Goal: Find specific page/section: Find specific page/section

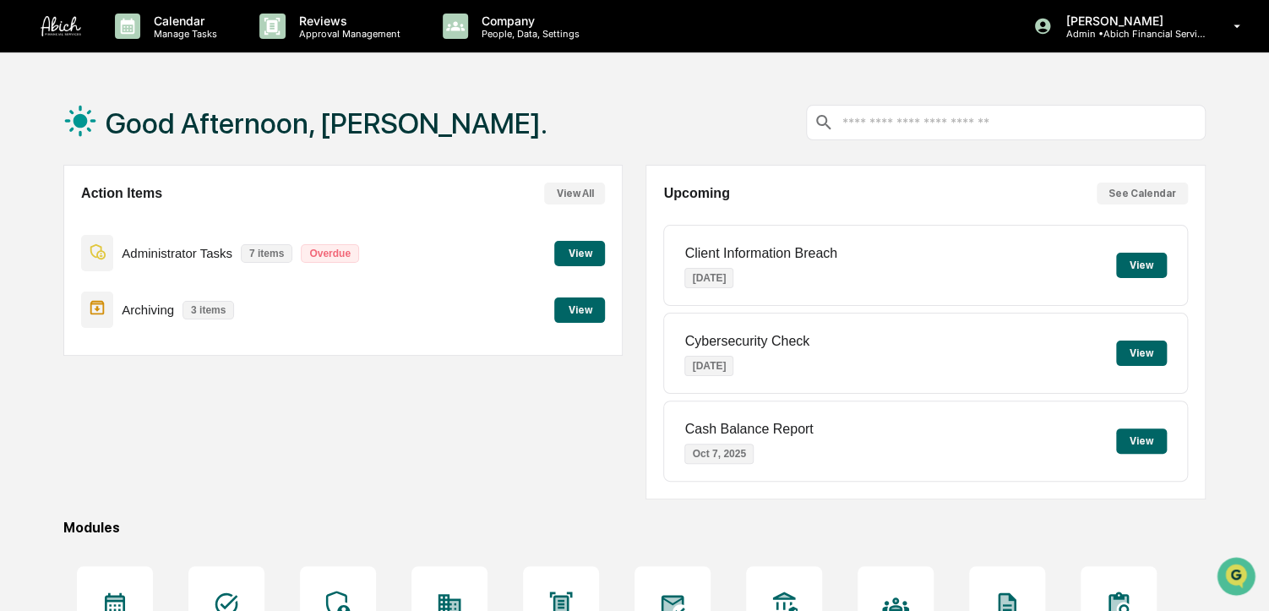
scroll to position [206, 0]
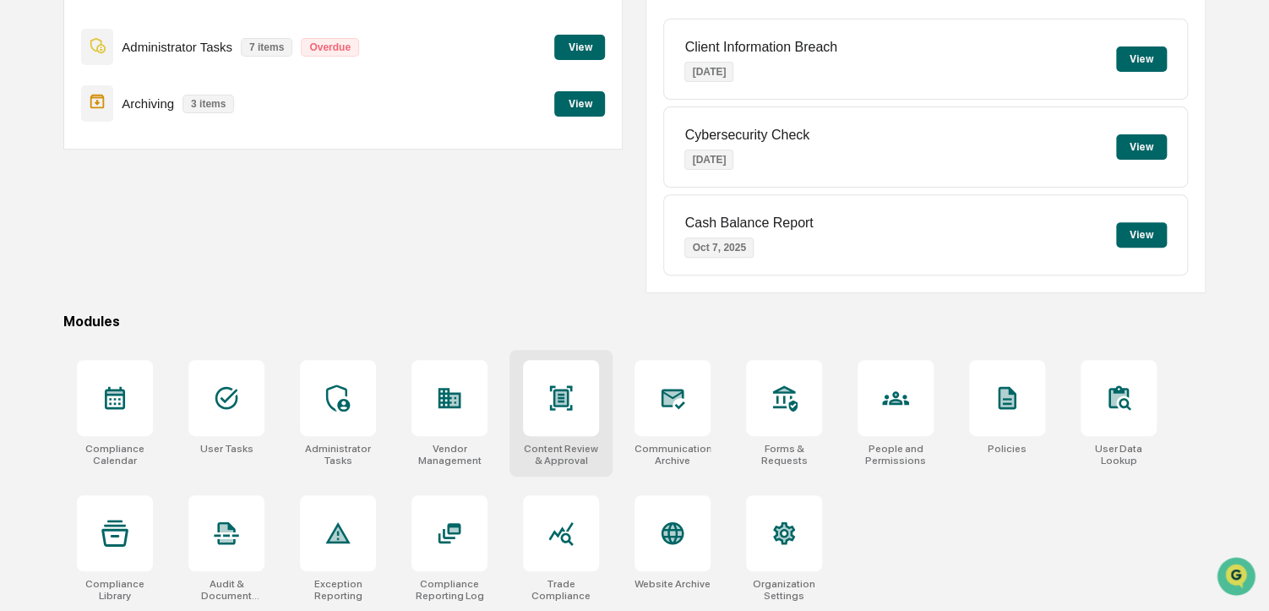
click at [590, 384] on div at bounding box center [561, 398] width 76 height 76
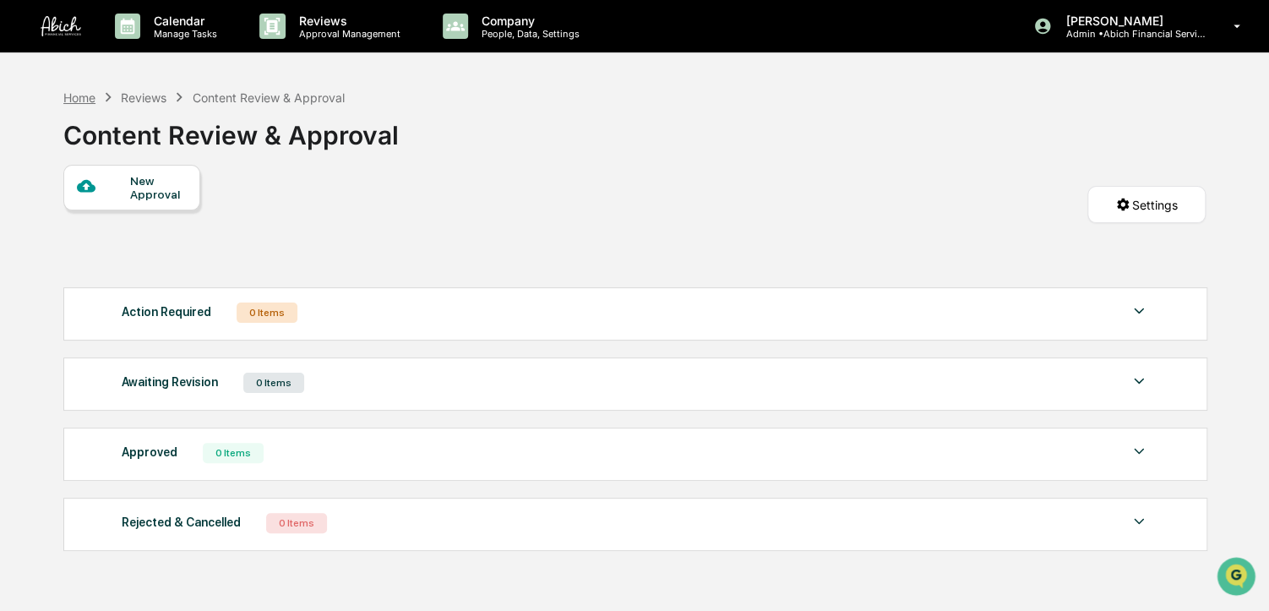
click at [73, 92] on div "Home" at bounding box center [79, 97] width 32 height 14
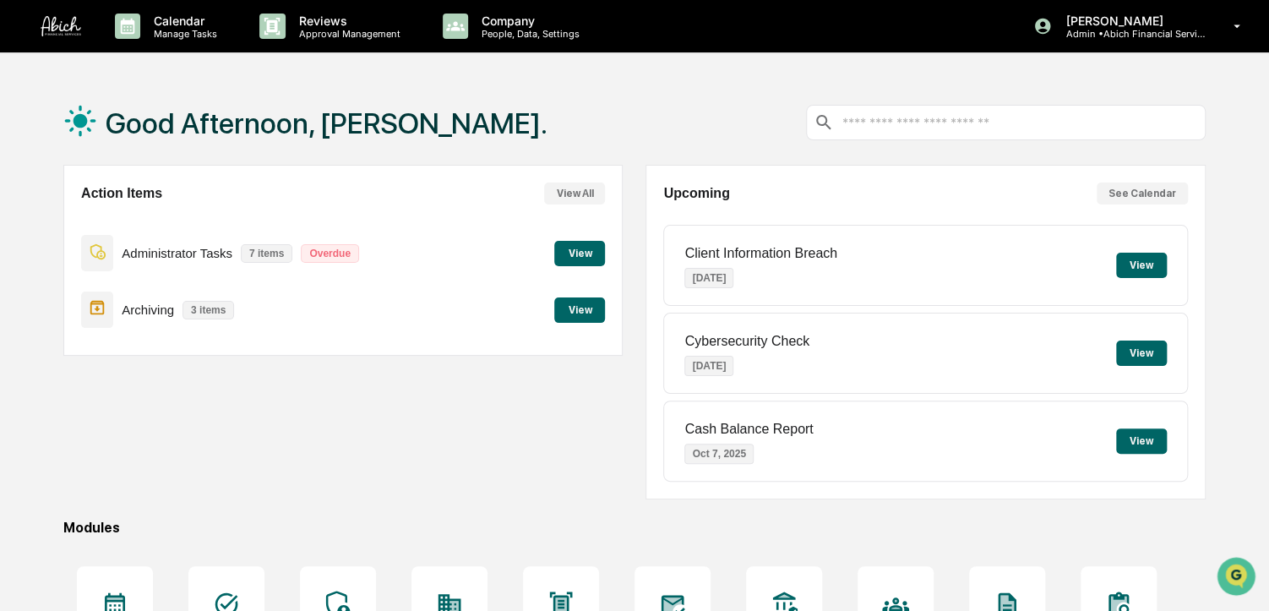
drag, startPoint x: 450, startPoint y: 431, endPoint x: 352, endPoint y: 427, distance: 98.0
click at [352, 427] on div "Action Items View All Administrator Tasks 7 items Overdue View Archiving 3 item…" at bounding box center [342, 332] width 559 height 335
click at [591, 305] on button "View" at bounding box center [579, 309] width 51 height 25
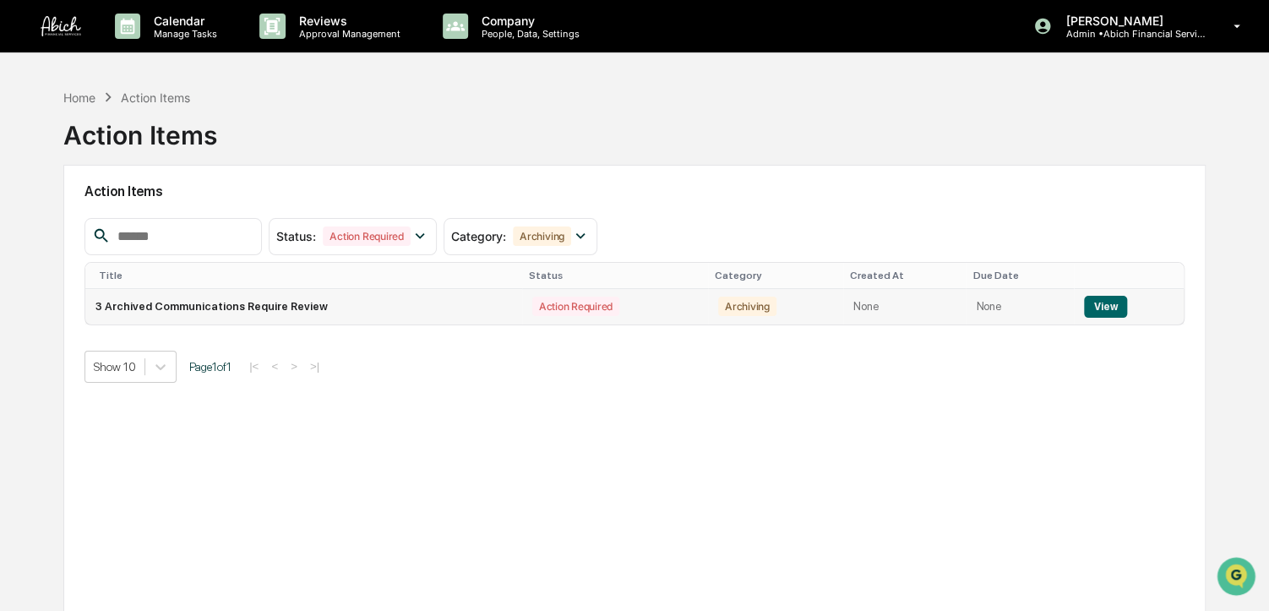
click at [1101, 309] on button "View" at bounding box center [1105, 307] width 43 height 22
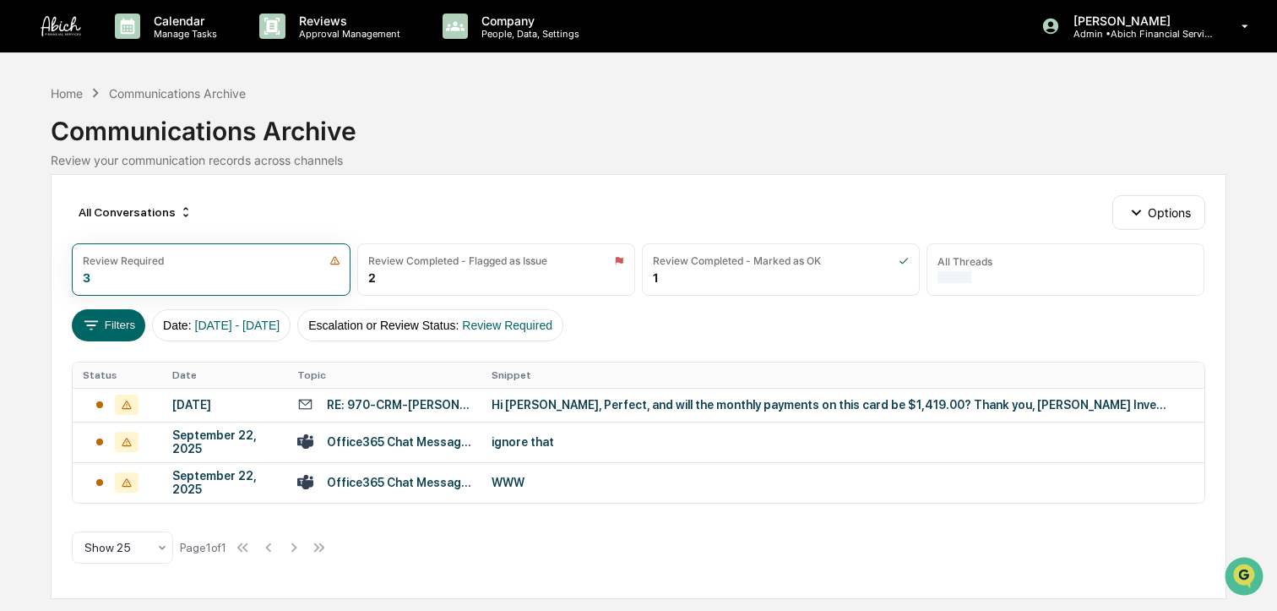
drag, startPoint x: 618, startPoint y: 124, endPoint x: 540, endPoint y: 128, distance: 78.6
click at [540, 128] on div "Communications Archive" at bounding box center [638, 124] width 1175 height 44
click at [78, 86] on div "Home" at bounding box center [67, 93] width 32 height 14
